Goal: Task Accomplishment & Management: Complete application form

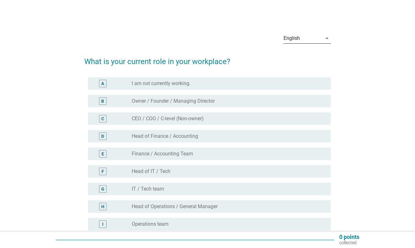
click at [313, 39] on div "English" at bounding box center [302, 38] width 38 height 10
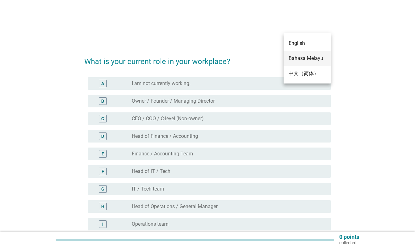
click at [304, 55] on div "Bahasa Melayu" at bounding box center [306, 59] width 37 height 8
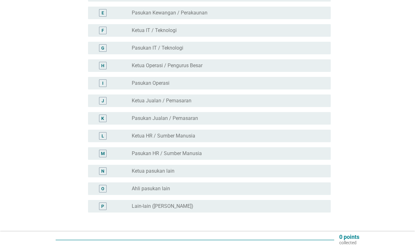
scroll to position [157, 0]
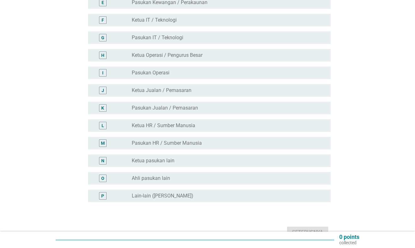
click at [164, 70] on div "radio_button_unchecked Pasukan Operasi" at bounding box center [229, 73] width 194 height 8
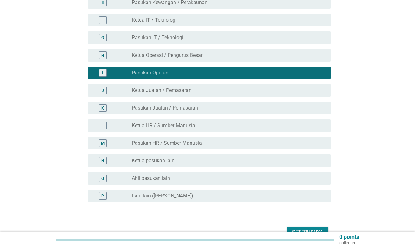
click at [309, 229] on div "Seterusnya" at bounding box center [307, 233] width 31 height 8
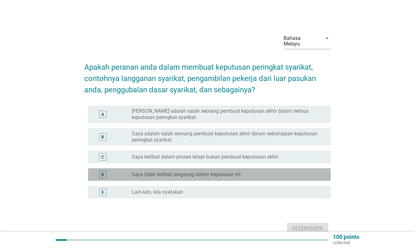
click at [203, 174] on div "D radio_button_unchecked Saya tidak terlibat langsung dalam keputusan ini." at bounding box center [209, 174] width 243 height 13
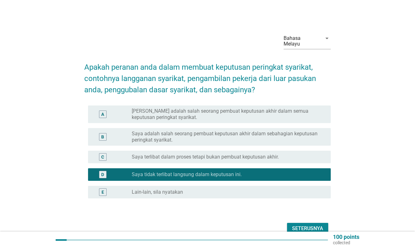
click at [319, 225] on div "Seterusnya" at bounding box center [307, 229] width 31 height 8
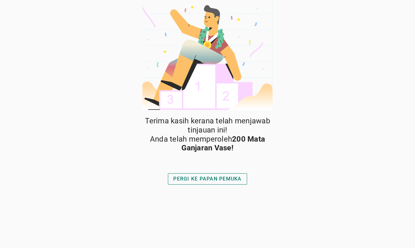
click at [229, 180] on div "PERGI KE PAPAN PEMUKA" at bounding box center [207, 179] width 68 height 8
